Goal: Task Accomplishment & Management: Manage account settings

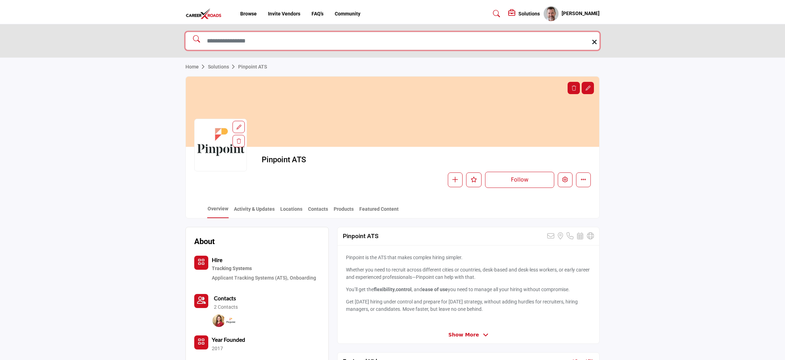
click at [238, 38] on input "Search Solutions" at bounding box center [392, 41] width 414 height 18
type input "*******"
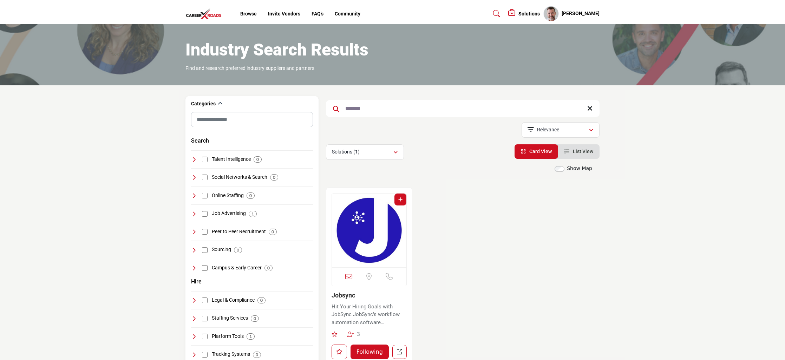
click at [390, 248] on img "Open Listing in new tab" at bounding box center [369, 230] width 74 height 74
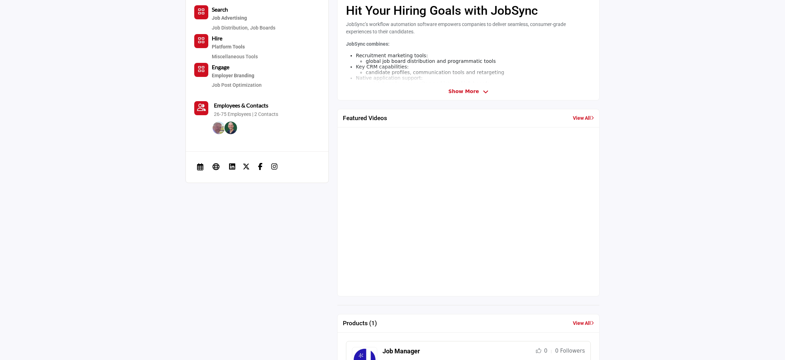
scroll to position [246, 0]
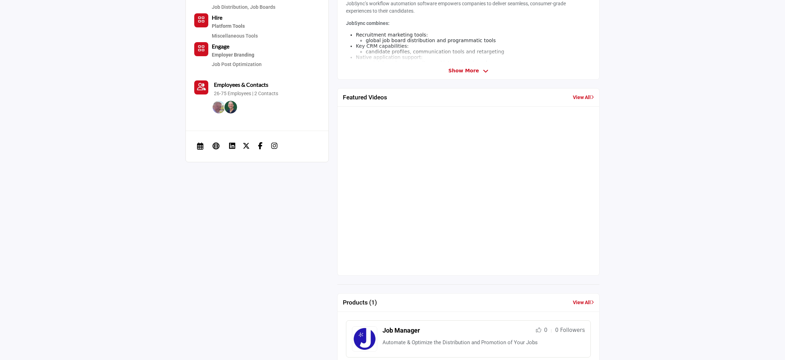
click at [581, 97] on link "View All" at bounding box center [583, 97] width 21 height 7
click at [574, 97] on link "View All" at bounding box center [583, 97] width 21 height 7
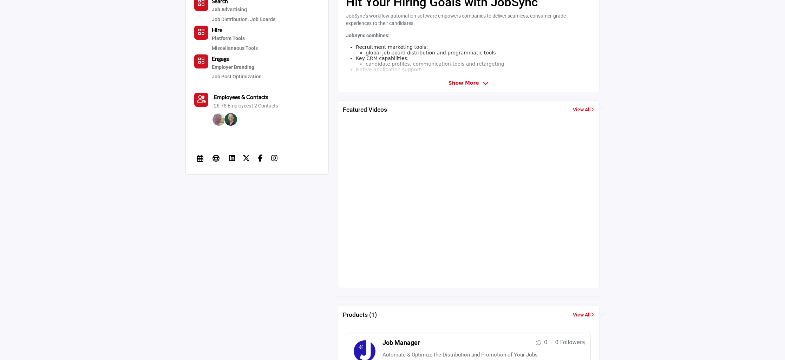
scroll to position [246, 0]
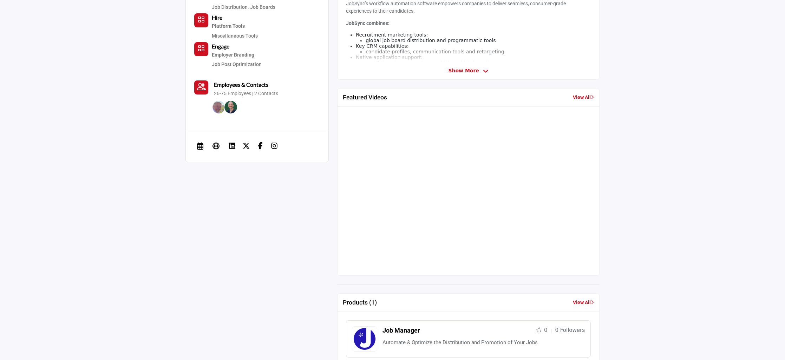
drag, startPoint x: 266, startPoint y: 200, endPoint x: 278, endPoint y: 211, distance: 15.9
click at [266, 200] on div "About Search Job Advertising Job Distribution, Job Boards Hire Platform Tools E…" at bounding box center [392, 304] width 414 height 697
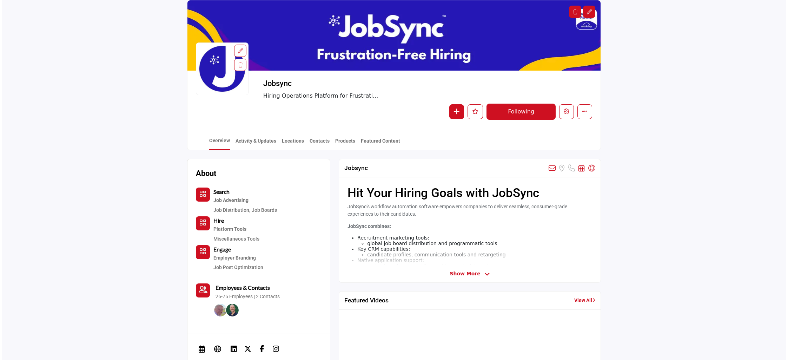
scroll to position [35, 0]
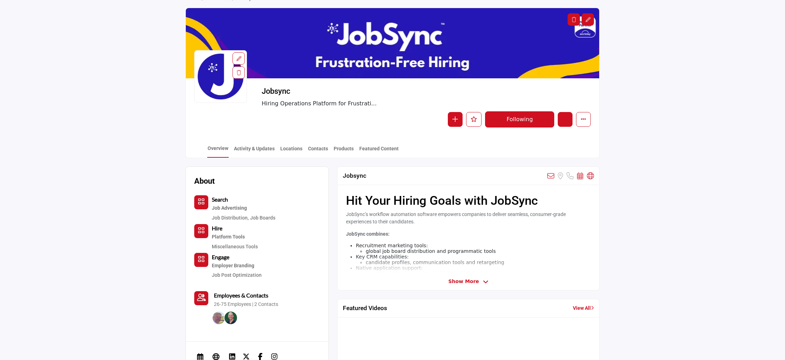
click at [567, 118] on icon "Edit company" at bounding box center [565, 119] width 6 height 6
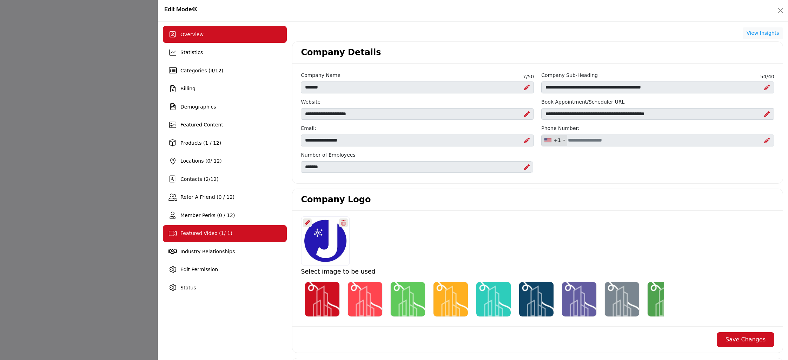
click at [205, 234] on span "Featured Video ( 1 / 1)" at bounding box center [206, 233] width 52 height 6
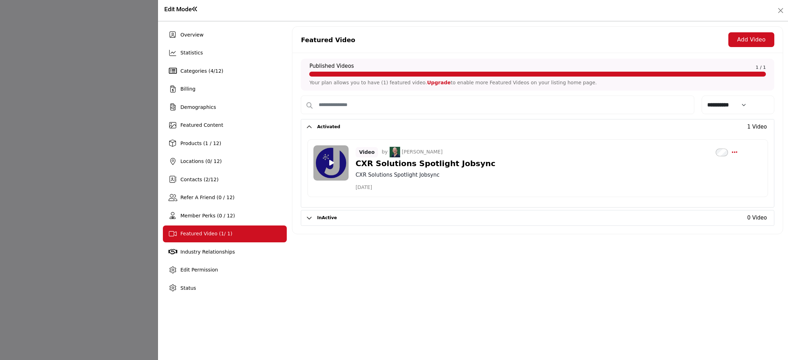
click at [334, 221] on button "InActive" at bounding box center [507, 217] width 391 height 15
click at [203, 33] on div "Overview" at bounding box center [225, 34] width 124 height 17
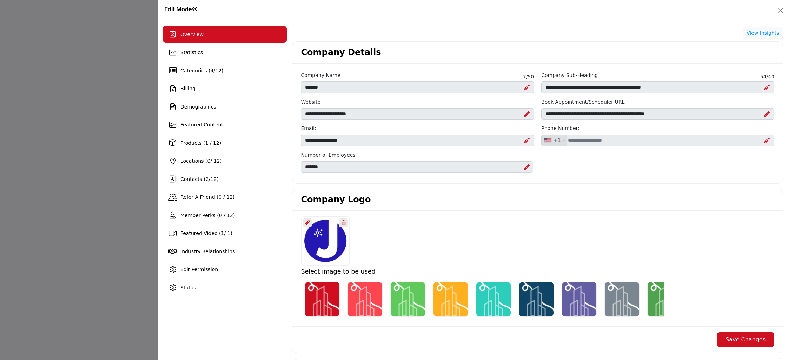
click at [203, 33] on div "Overview" at bounding box center [225, 34] width 124 height 17
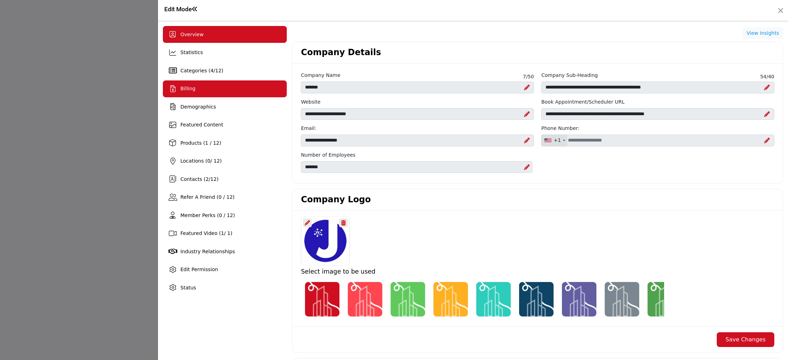
click at [196, 87] on div "Billing" at bounding box center [225, 88] width 124 height 17
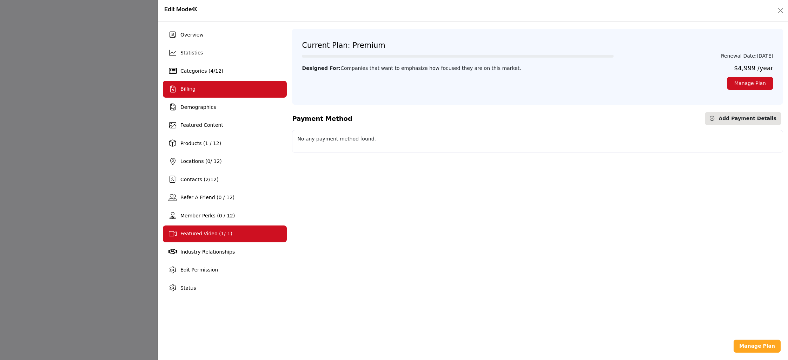
click at [217, 238] on div "Featured Video ( 1 / 1)" at bounding box center [225, 233] width 124 height 17
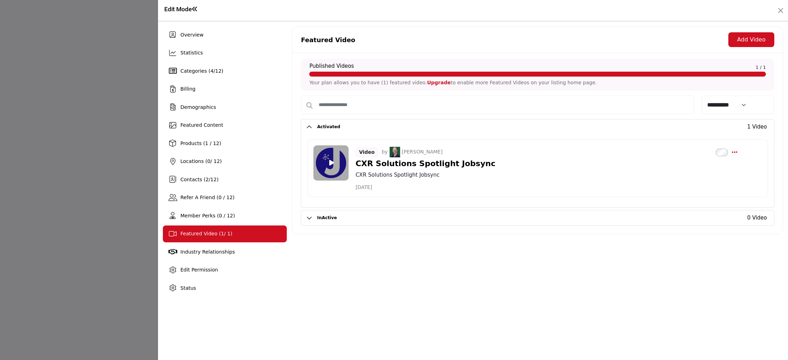
click at [749, 41] on button "Add Video" at bounding box center [752, 39] width 46 height 15
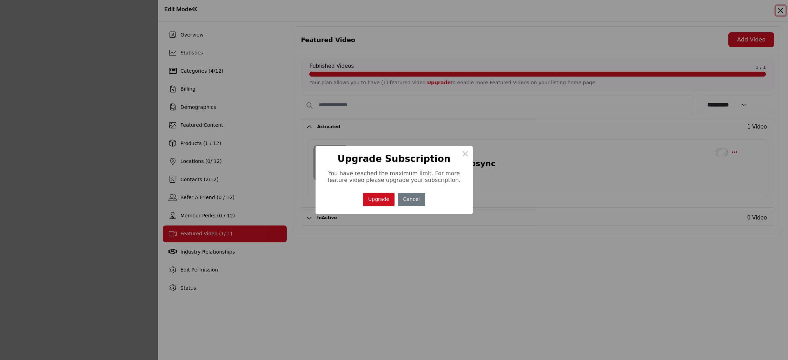
click at [386, 200] on button "Upgrade" at bounding box center [379, 200] width 32 height 14
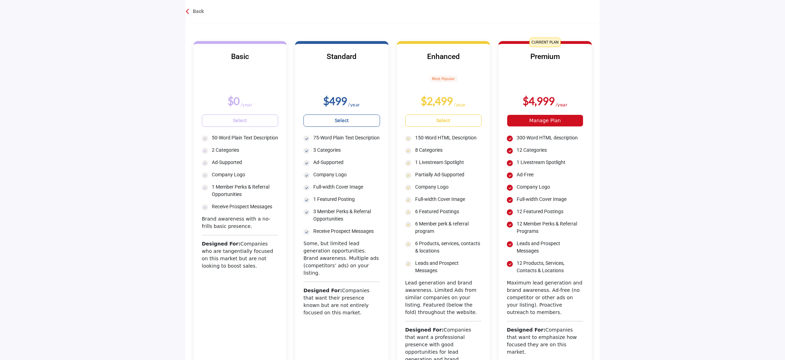
scroll to position [70, 0]
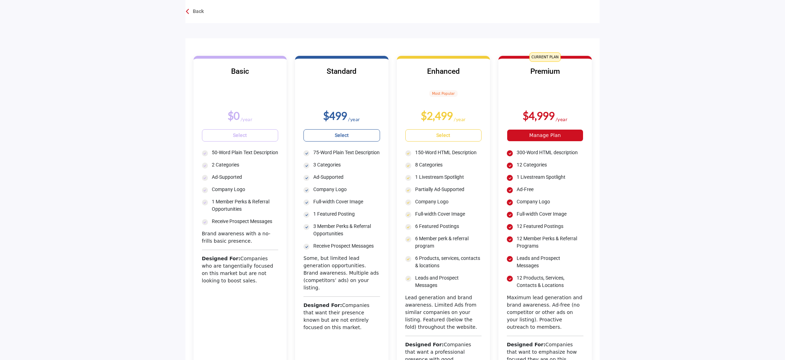
click at [552, 136] on link "Manage Plan" at bounding box center [545, 135] width 77 height 12
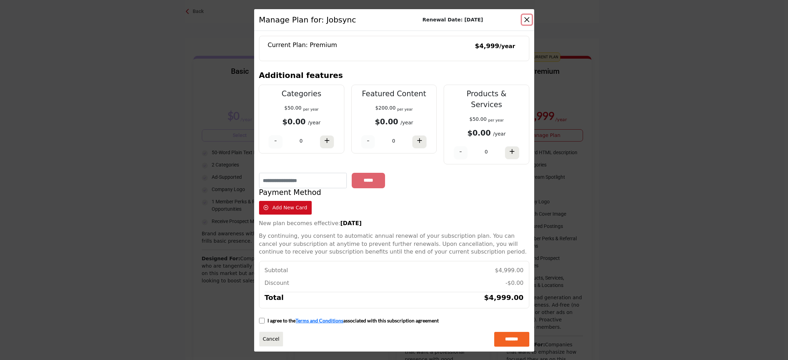
click at [527, 25] on button "Close" at bounding box center [527, 20] width 10 height 10
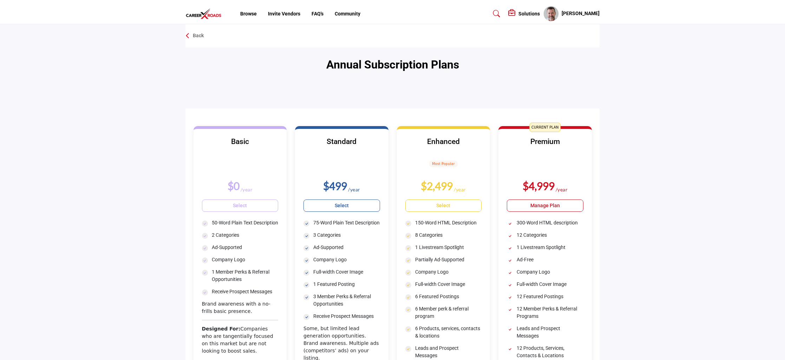
click at [592, 11] on h5 "[PERSON_NAME]" at bounding box center [580, 13] width 38 height 7
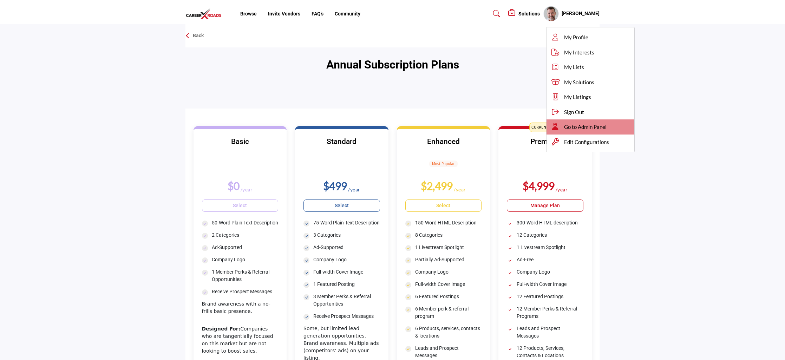
click at [587, 125] on span "Go to Admin Panel" at bounding box center [585, 127] width 42 height 8
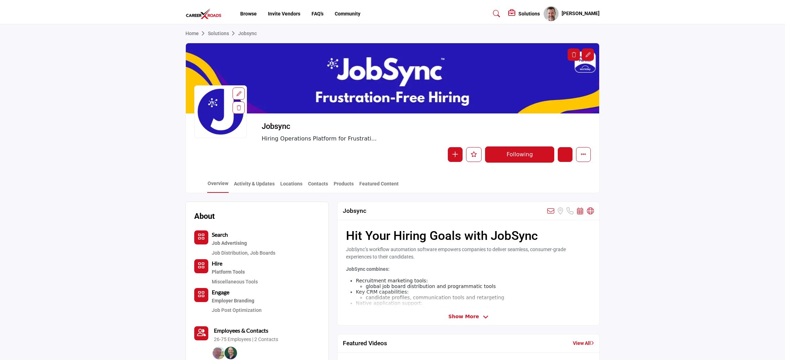
click at [567, 156] on icon "Edit company" at bounding box center [565, 154] width 6 height 6
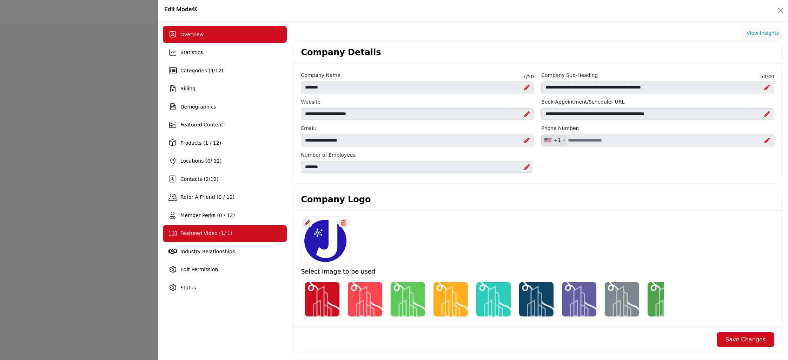
click at [196, 234] on span "Featured Video ( 1 / 1)" at bounding box center [206, 233] width 52 height 6
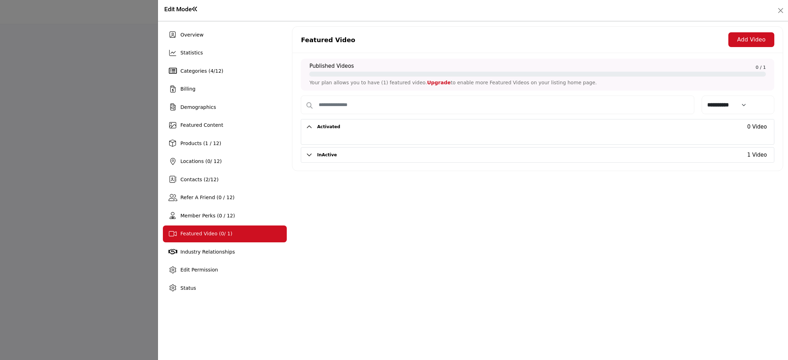
click at [745, 46] on button "Add Video" at bounding box center [752, 39] width 46 height 15
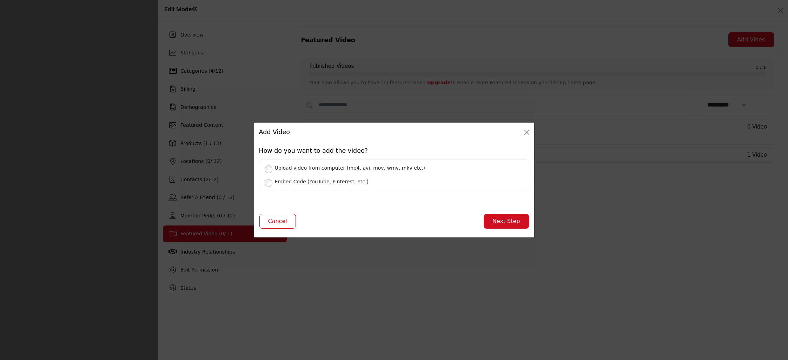
click at [338, 179] on label "Embed Code (YouTube, Pinterest, etc.)" at bounding box center [398, 181] width 252 height 9
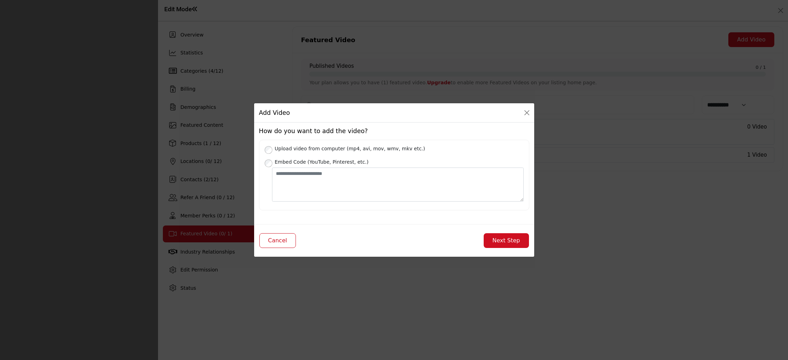
click at [303, 151] on label "Upload video from computer (mp4, avi, mov, wmv, mkv etc.)" at bounding box center [398, 148] width 252 height 9
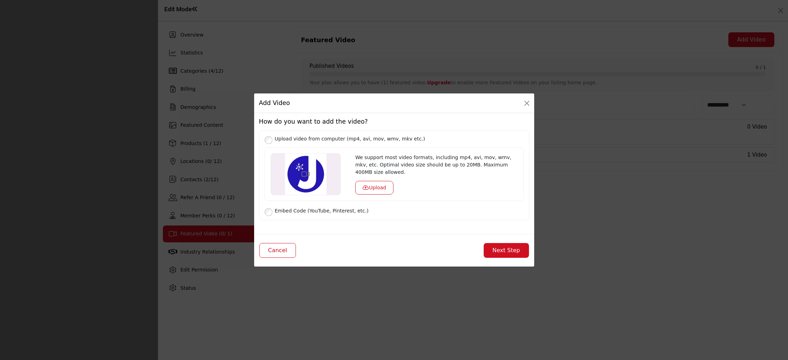
click at [393, 184] on button "Upload" at bounding box center [374, 188] width 38 height 14
click at [269, 208] on div "Embed Code (YouTube, Pinterest, etc.)" at bounding box center [394, 210] width 259 height 9
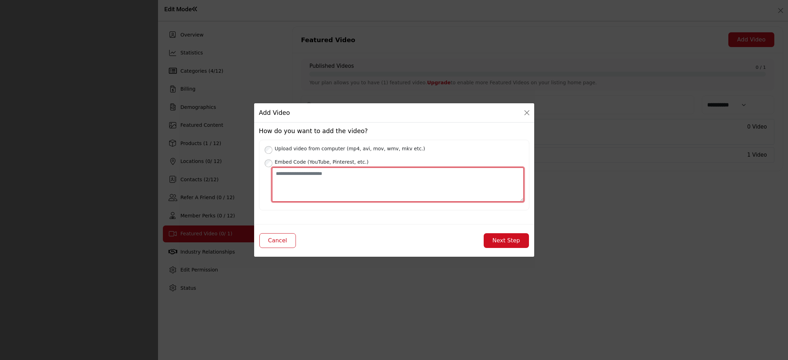
click at [298, 183] on textarea "Place your Embed Code here" at bounding box center [398, 184] width 252 height 34
paste textarea "**********"
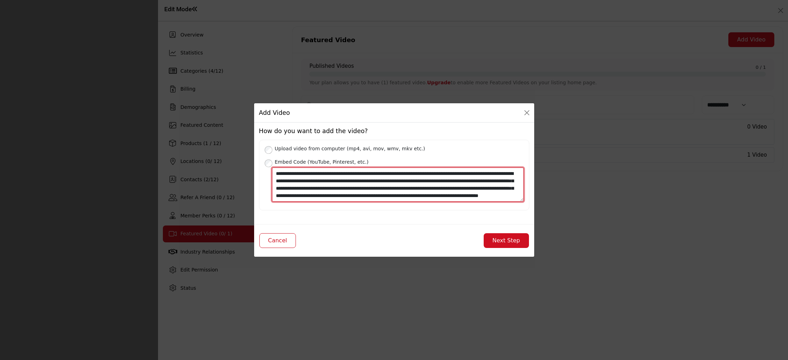
scroll to position [20, 0]
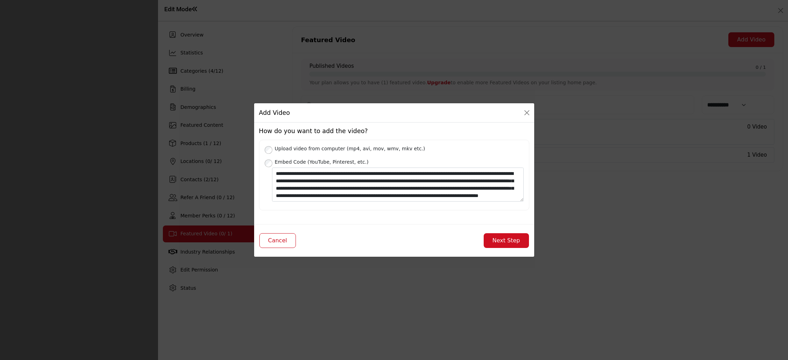
click at [498, 239] on button "Next Step" at bounding box center [506, 240] width 45 height 15
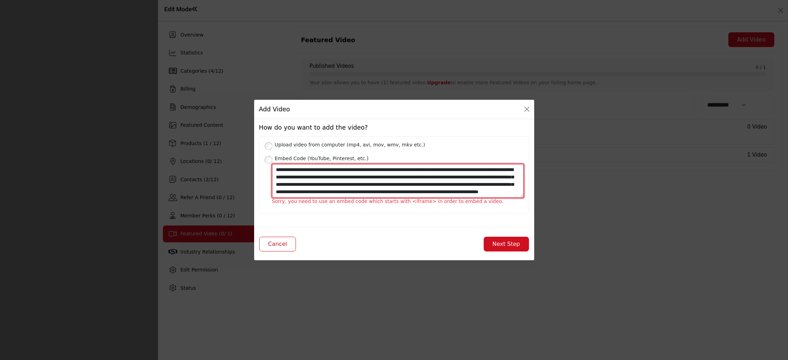
scroll to position [0, 0]
drag, startPoint x: 390, startPoint y: 170, endPoint x: 183, endPoint y: 171, distance: 207.5
click at [183, 171] on div "Add Video How do you want to add the video? Upload video from computer (mp4, av…" at bounding box center [394, 180] width 788 height 360
drag, startPoint x: 305, startPoint y: 192, endPoint x: 252, endPoint y: 192, distance: 52.7
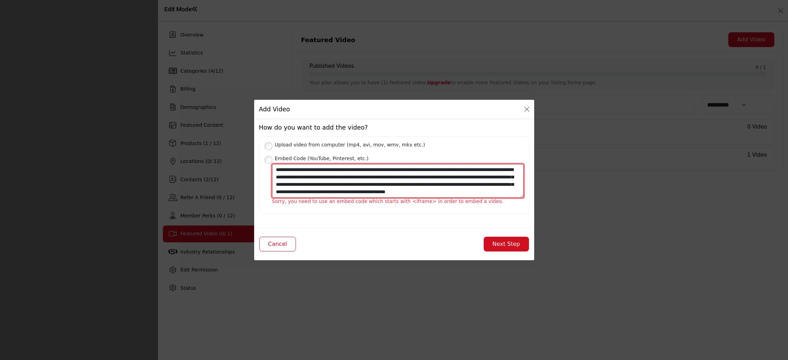
click at [246, 194] on div "Add Video How do you want to add the video? Upload video from computer (mp4, av…" at bounding box center [394, 180] width 788 height 360
click at [286, 190] on textarea "**********" at bounding box center [398, 181] width 252 height 34
drag, startPoint x: 310, startPoint y: 192, endPoint x: 227, endPoint y: 108, distance: 117.9
click at [227, 108] on div "Add Video How do you want to add the video? Upload video from computer (mp4, av…" at bounding box center [394, 180] width 788 height 360
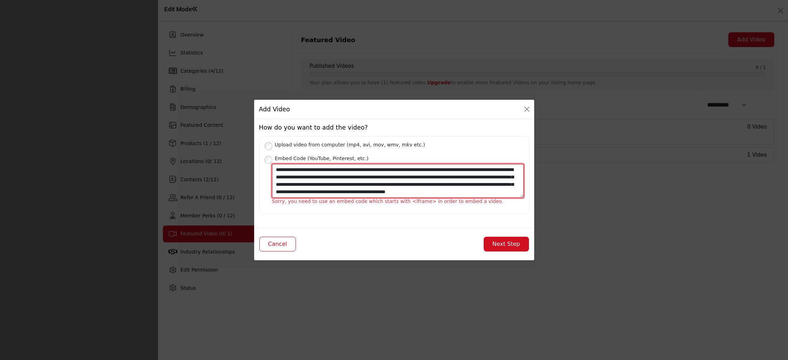
paste textarea "**********"
drag, startPoint x: 391, startPoint y: 170, endPoint x: 275, endPoint y: 171, distance: 116.2
click at [275, 171] on textarea "**********" at bounding box center [398, 181] width 252 height 34
drag, startPoint x: 381, startPoint y: 185, endPoint x: 382, endPoint y: 197, distance: 12.3
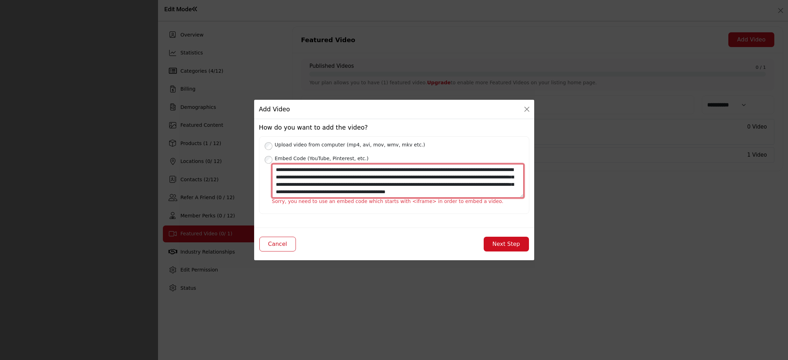
click at [382, 197] on textarea "**********" at bounding box center [398, 181] width 252 height 34
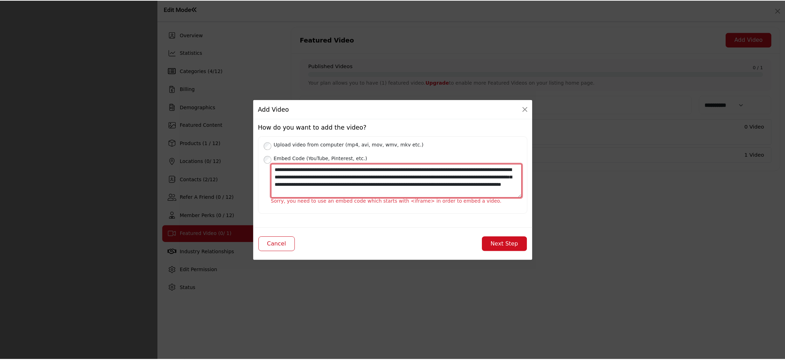
scroll to position [7, 0]
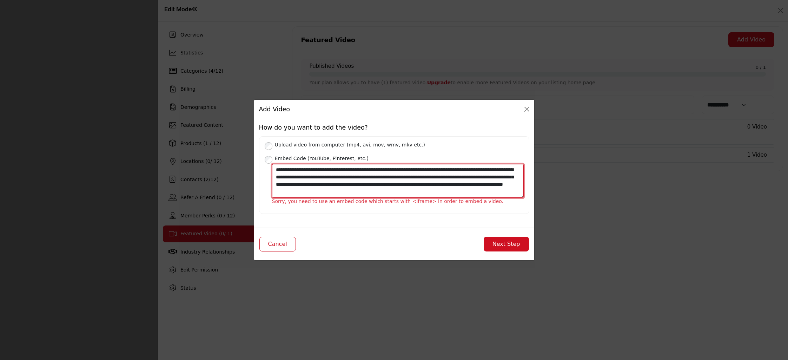
type textarea "**********"
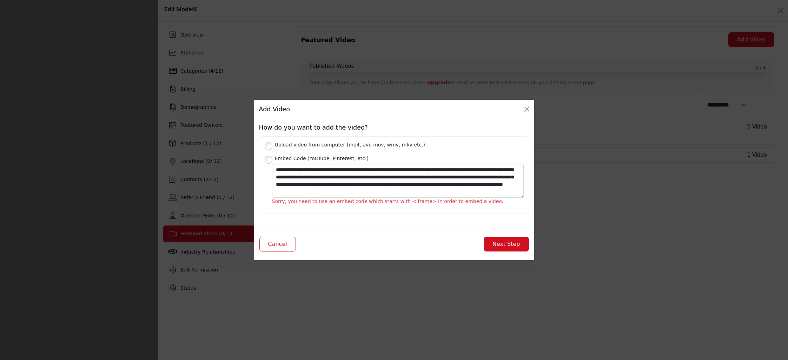
click at [504, 242] on button "Next Step" at bounding box center [506, 244] width 45 height 15
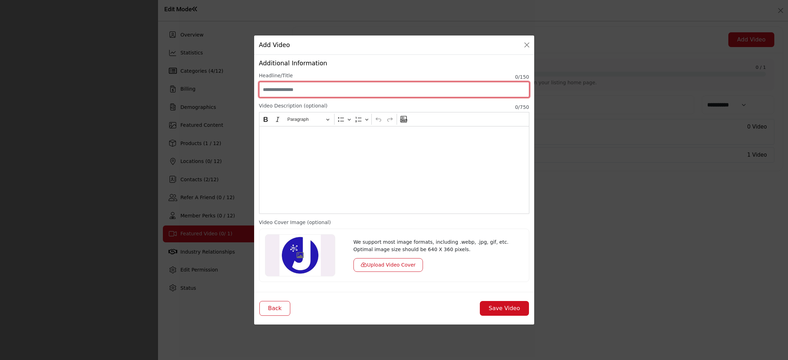
click at [300, 84] on input "Enter Video Title" at bounding box center [394, 89] width 270 height 15
type input "**********"
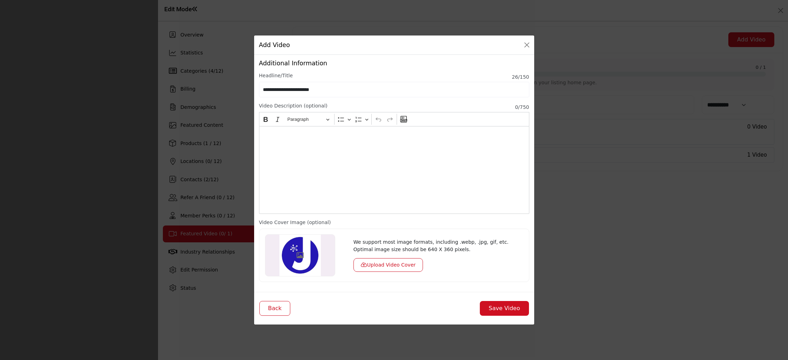
click at [338, 151] on div "Editor editing area: main" at bounding box center [394, 170] width 270 height 88
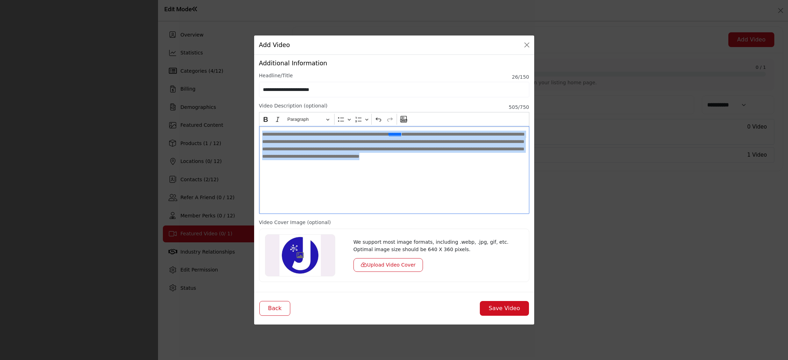
drag, startPoint x: 364, startPoint y: 162, endPoint x: 170, endPoint y: 99, distance: 204.6
click at [170, 99] on div "Add Video How do you want to add the video? Upload video from computer (mp4, av…" at bounding box center [394, 180] width 788 height 360
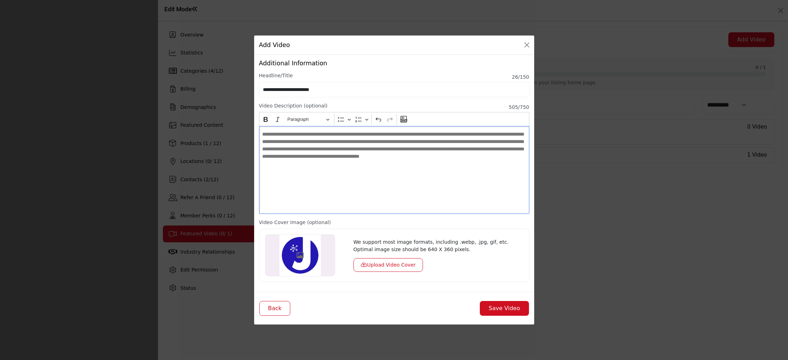
click at [322, 159] on span "**********" at bounding box center [393, 145] width 262 height 27
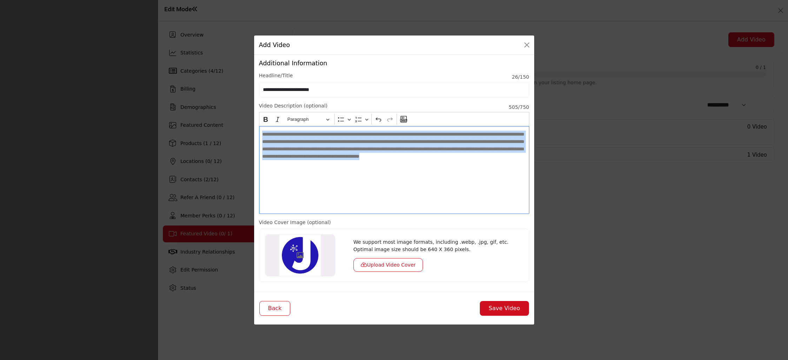
drag, startPoint x: 370, startPoint y: 167, endPoint x: 181, endPoint y: 103, distance: 200.3
click at [181, 103] on div "Add Video How do you want to add the video? Upload video from computer (mp4, av…" at bounding box center [394, 180] width 788 height 360
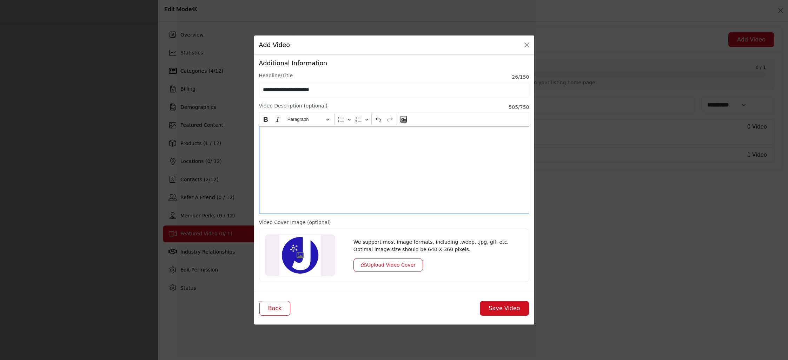
click at [299, 143] on div "Editor editing area: main" at bounding box center [394, 170] width 270 height 88
click at [315, 152] on div "Editor editing area: main" at bounding box center [394, 170] width 270 height 88
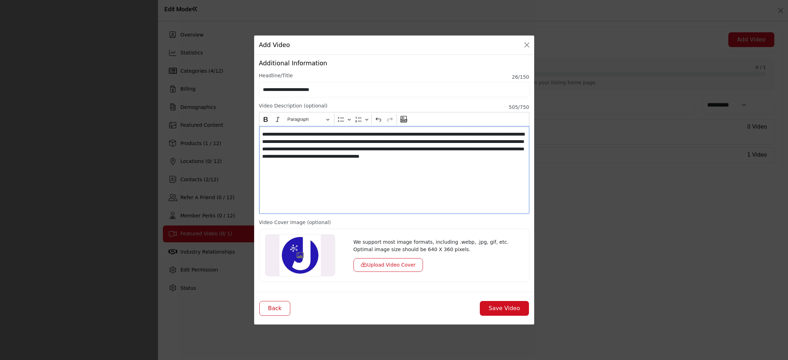
click at [402, 268] on button "Upload Video Cover" at bounding box center [389, 265] width 70 height 14
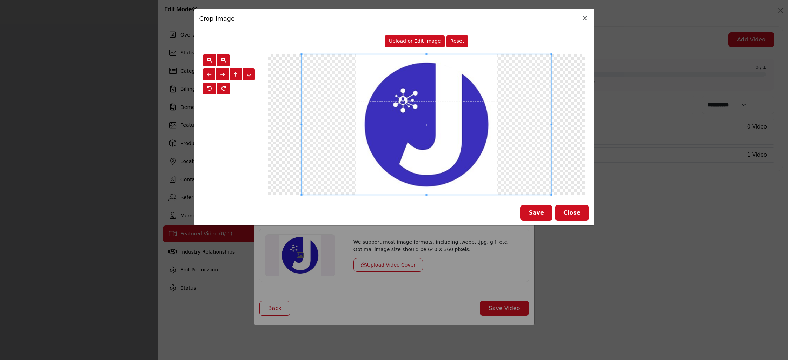
click at [429, 43] on span "Upload or Edit Image" at bounding box center [415, 41] width 52 height 6
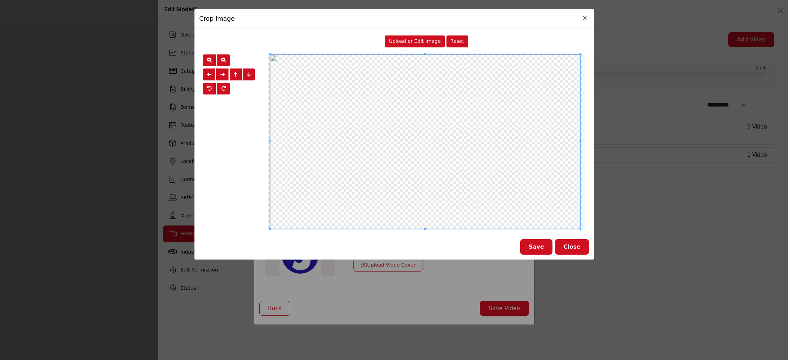
click at [538, 246] on button "Save" at bounding box center [536, 246] width 32 height 15
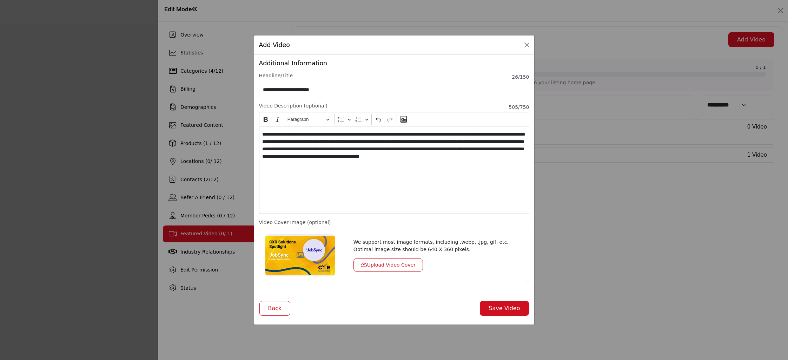
click at [498, 310] on button "Save Video" at bounding box center [504, 308] width 49 height 15
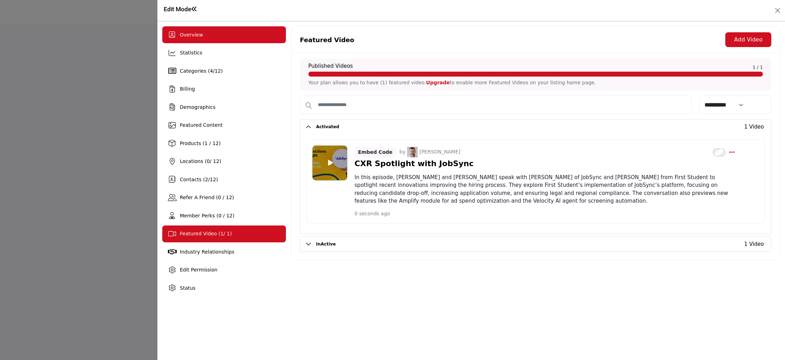
click at [185, 36] on span "Overview" at bounding box center [191, 35] width 23 height 6
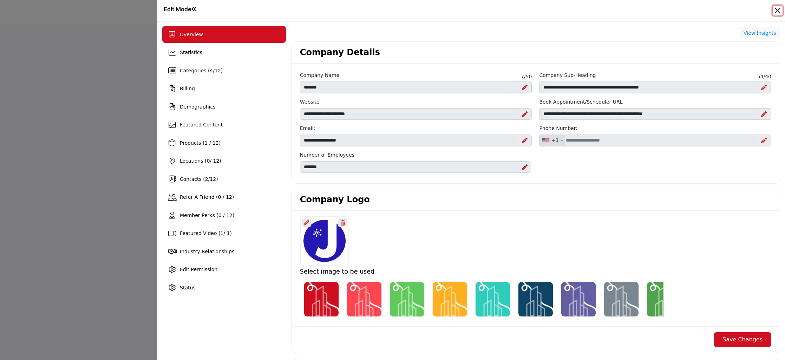
click at [779, 12] on button "Close" at bounding box center [777, 11] width 10 height 10
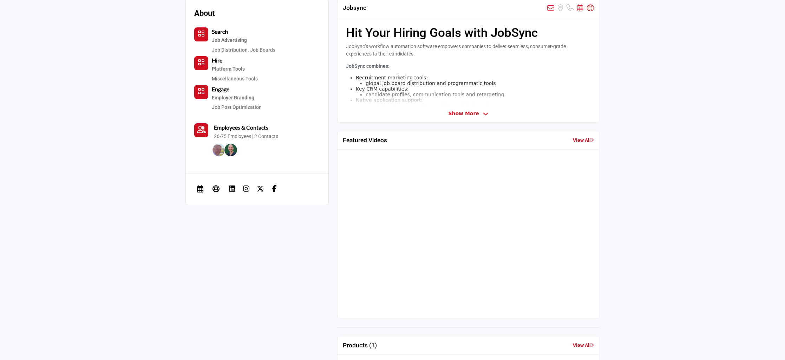
scroll to position [211, 0]
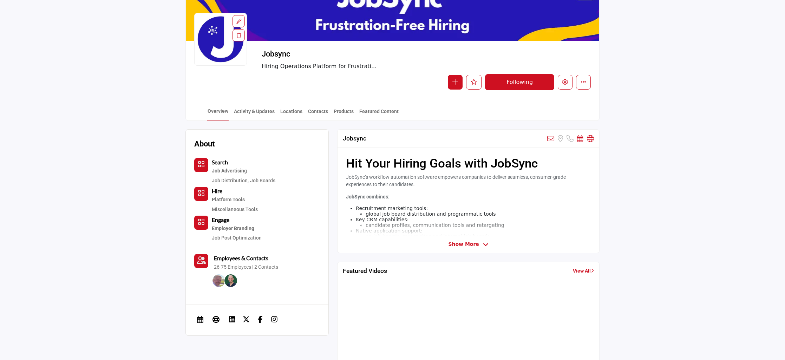
scroll to position [211, 0]
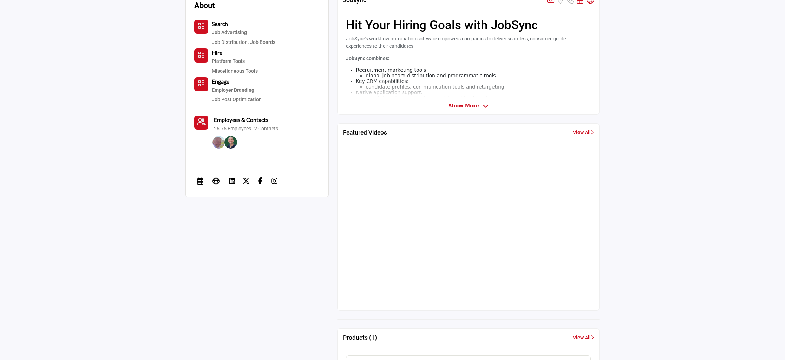
click at [578, 132] on link "View All" at bounding box center [583, 132] width 21 height 7
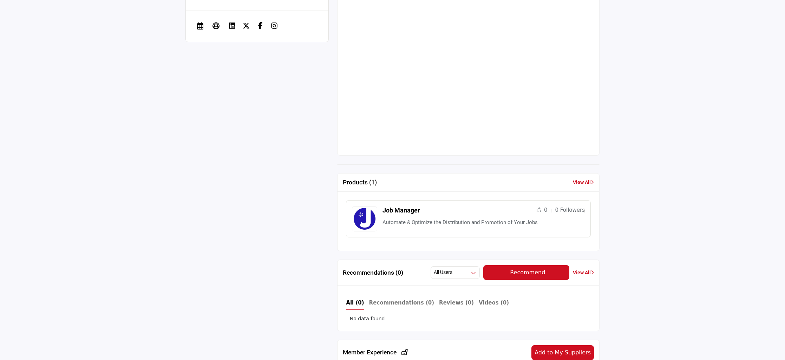
scroll to position [211, 0]
